Goal: Transaction & Acquisition: Purchase product/service

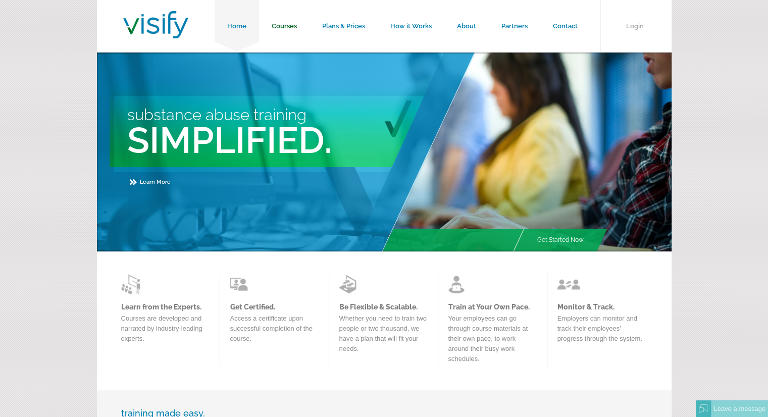
click at [289, 24] on link "Courses" at bounding box center [284, 26] width 50 height 53
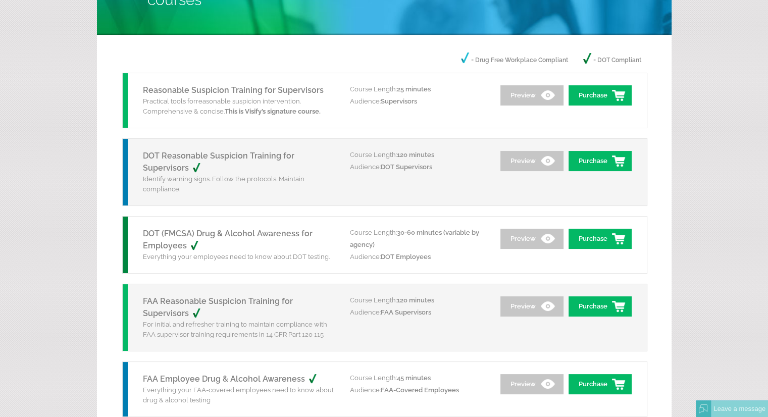
scroll to position [92, 0]
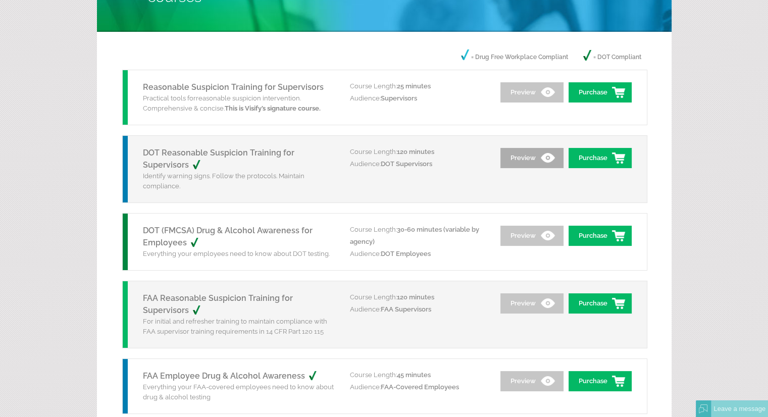
click at [520, 153] on link "Preview" at bounding box center [531, 158] width 63 height 20
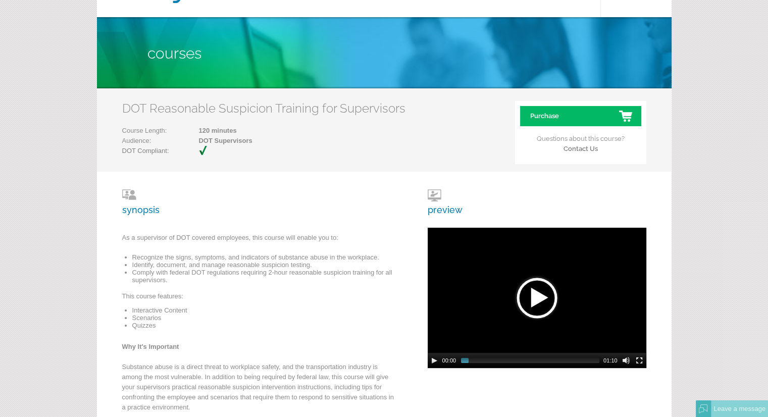
scroll to position [34, 0]
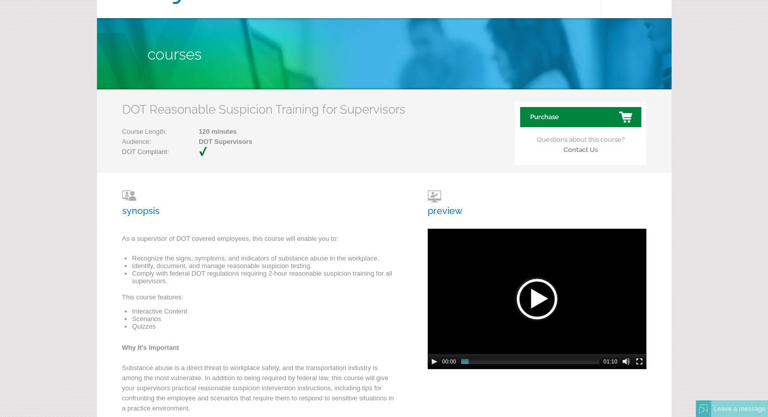
click at [572, 112] on link "Purchase" at bounding box center [580, 117] width 121 height 20
